Goal: Information Seeking & Learning: Learn about a topic

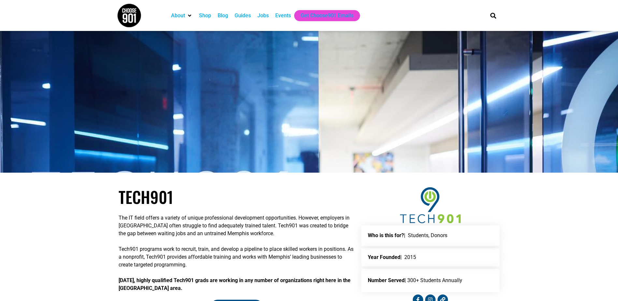
click at [261, 15] on div "Jobs" at bounding box center [262, 16] width 11 height 8
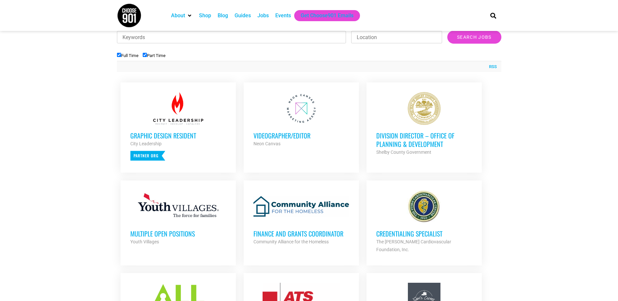
scroll to position [228, 0]
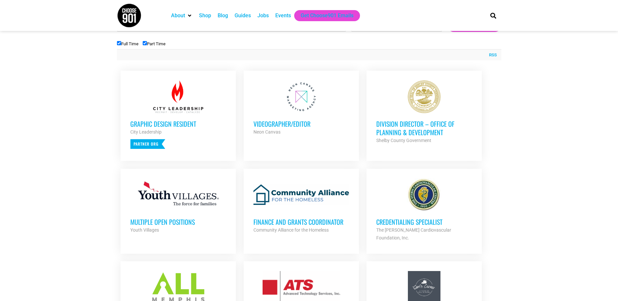
click at [170, 219] on h3 "Multiple Open Positions" at bounding box center [178, 222] width 96 height 8
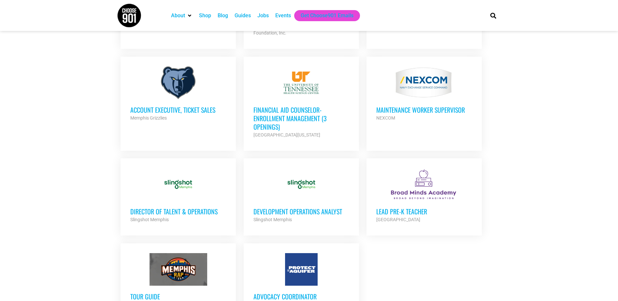
scroll to position [652, 0]
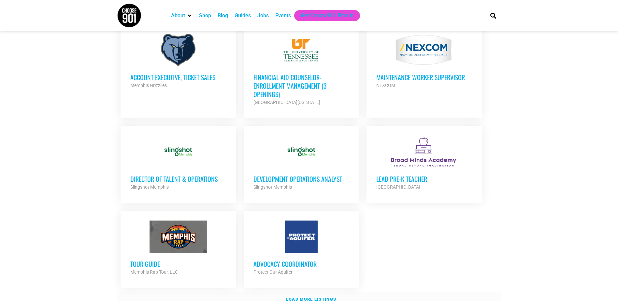
click at [298, 297] on strong "Load more listings" at bounding box center [311, 299] width 50 height 5
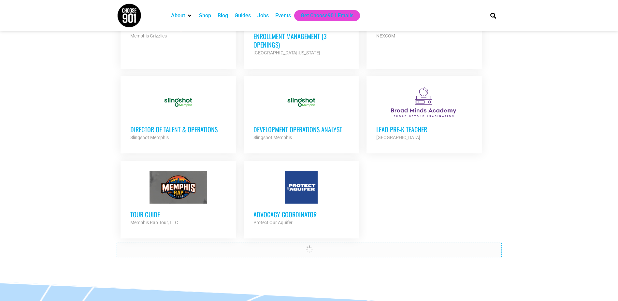
scroll to position [717, 0]
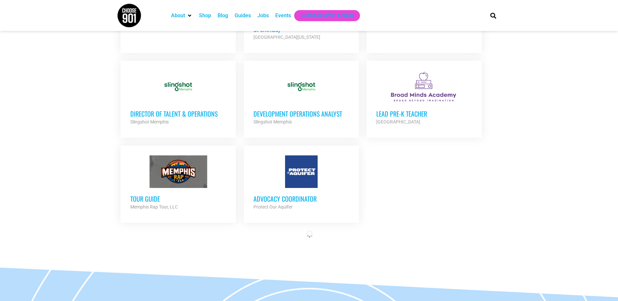
click at [294, 110] on h3 "Development Operations Analyst" at bounding box center [302, 114] width 96 height 8
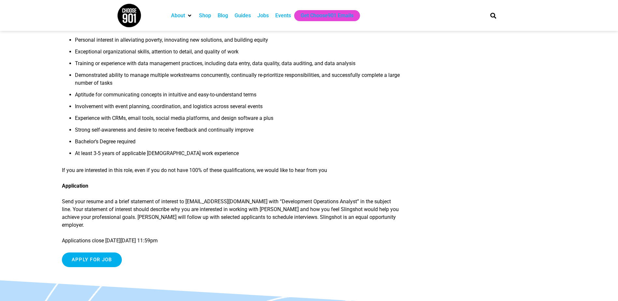
scroll to position [489, 0]
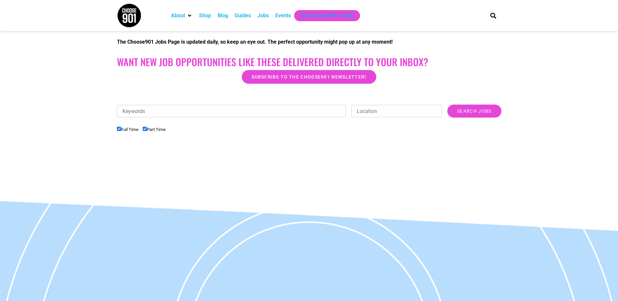
scroll to position [118, 0]
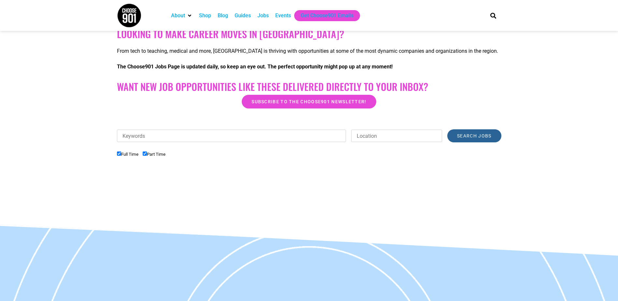
click at [470, 135] on input "Search Jobs" at bounding box center [475, 135] width 54 height 13
click at [481, 135] on input "Search Jobs" at bounding box center [475, 135] width 54 height 13
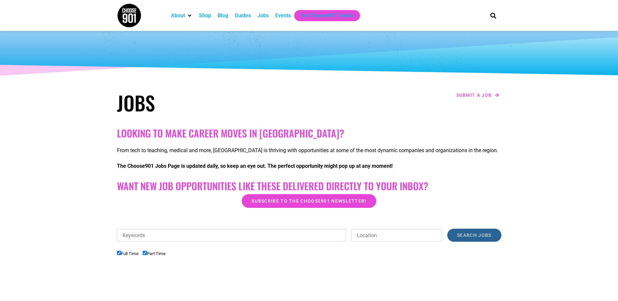
scroll to position [0, 0]
